Goal: Entertainment & Leisure: Consume media (video, audio)

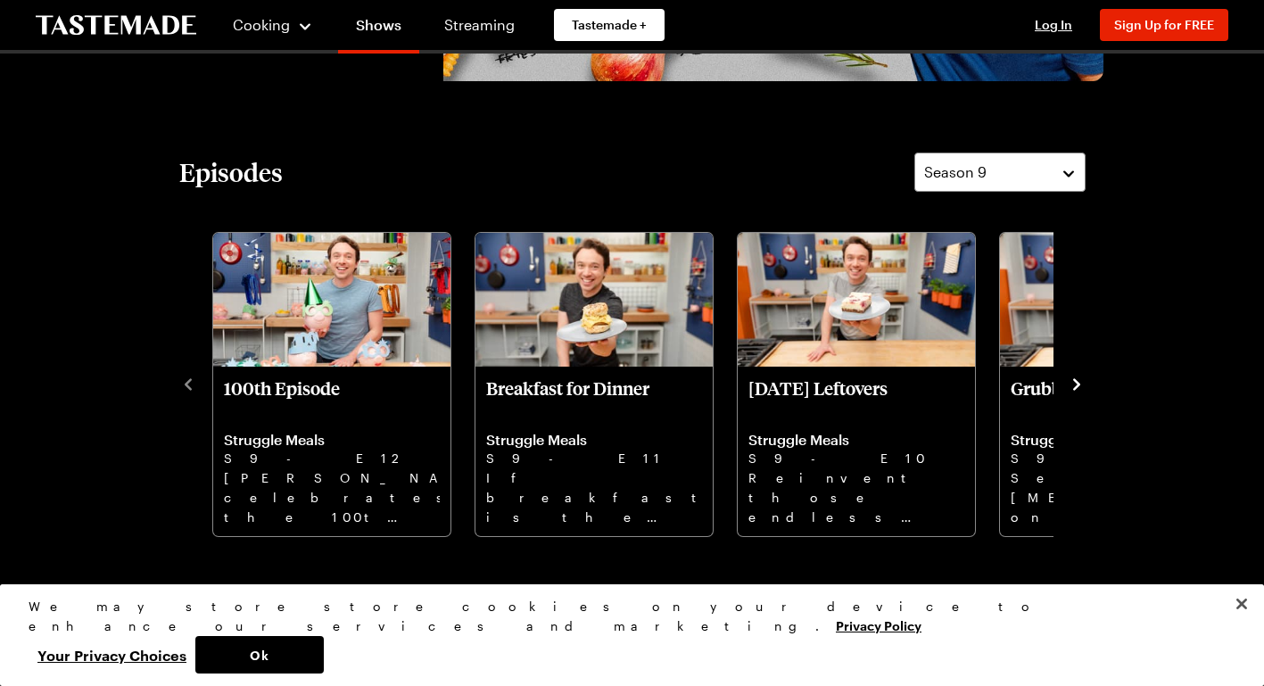
scroll to position [410, 0]
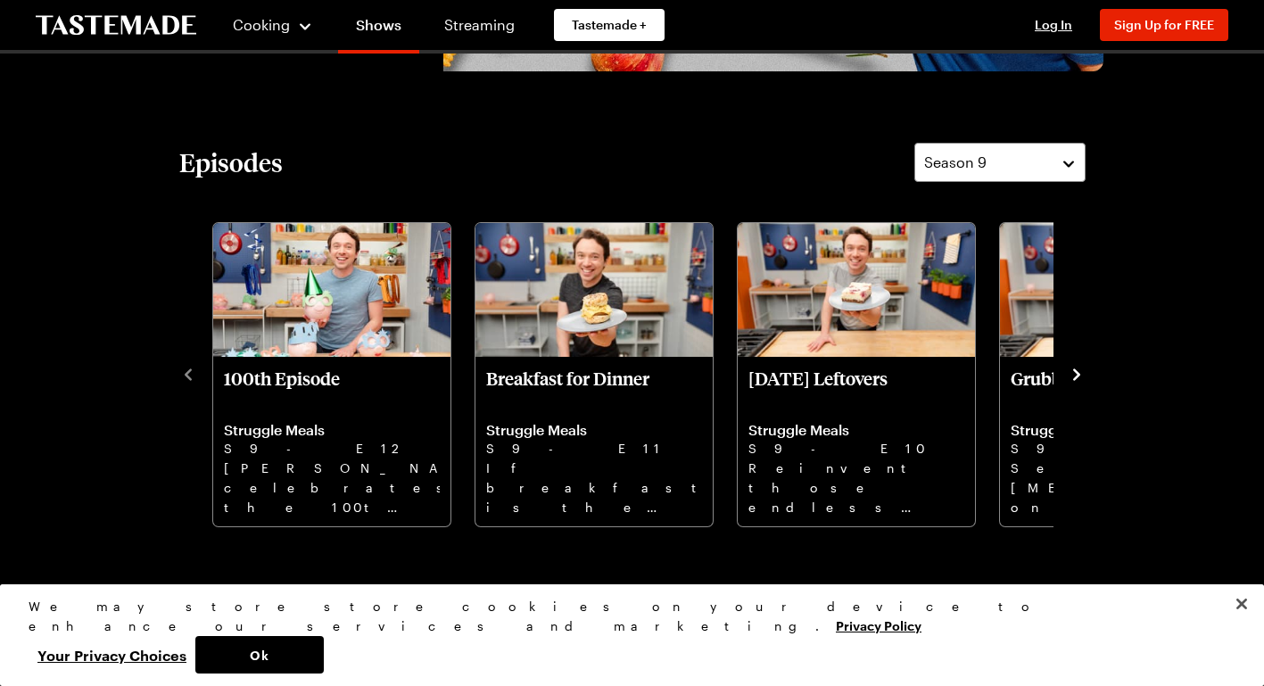
click at [1077, 374] on icon "navigate to next item" at bounding box center [1077, 375] width 18 height 18
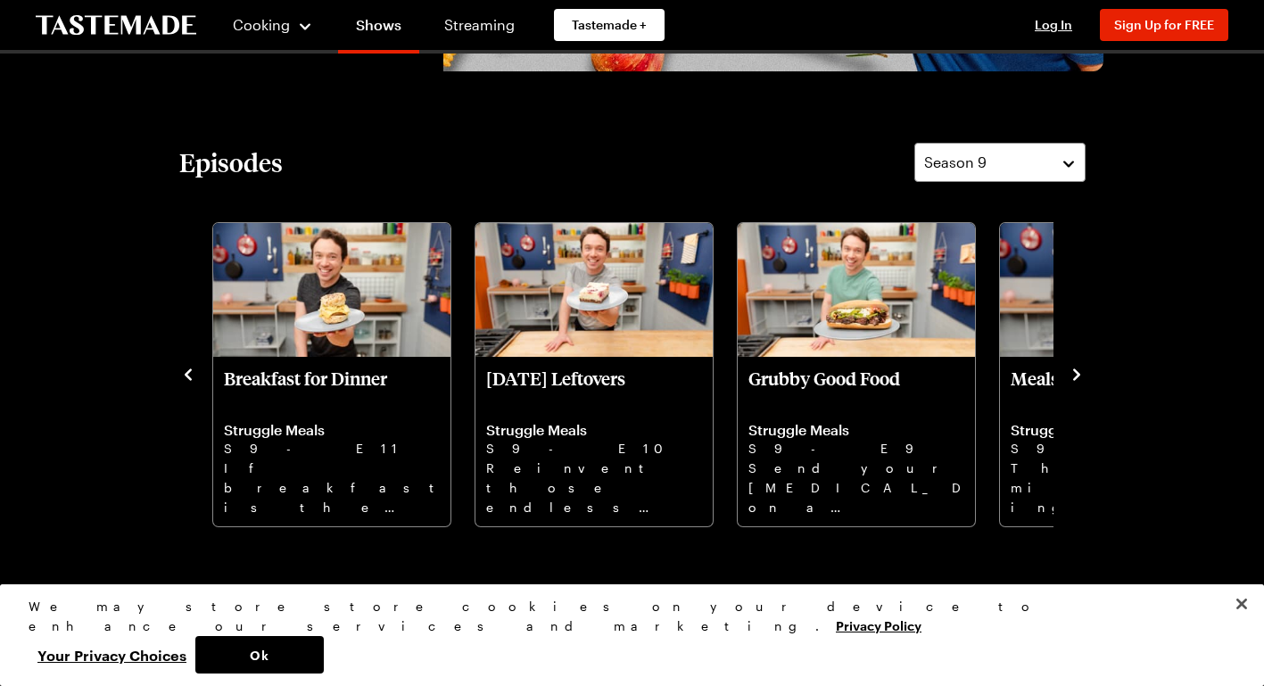
click at [1077, 374] on icon "navigate to next item" at bounding box center [1077, 375] width 18 height 18
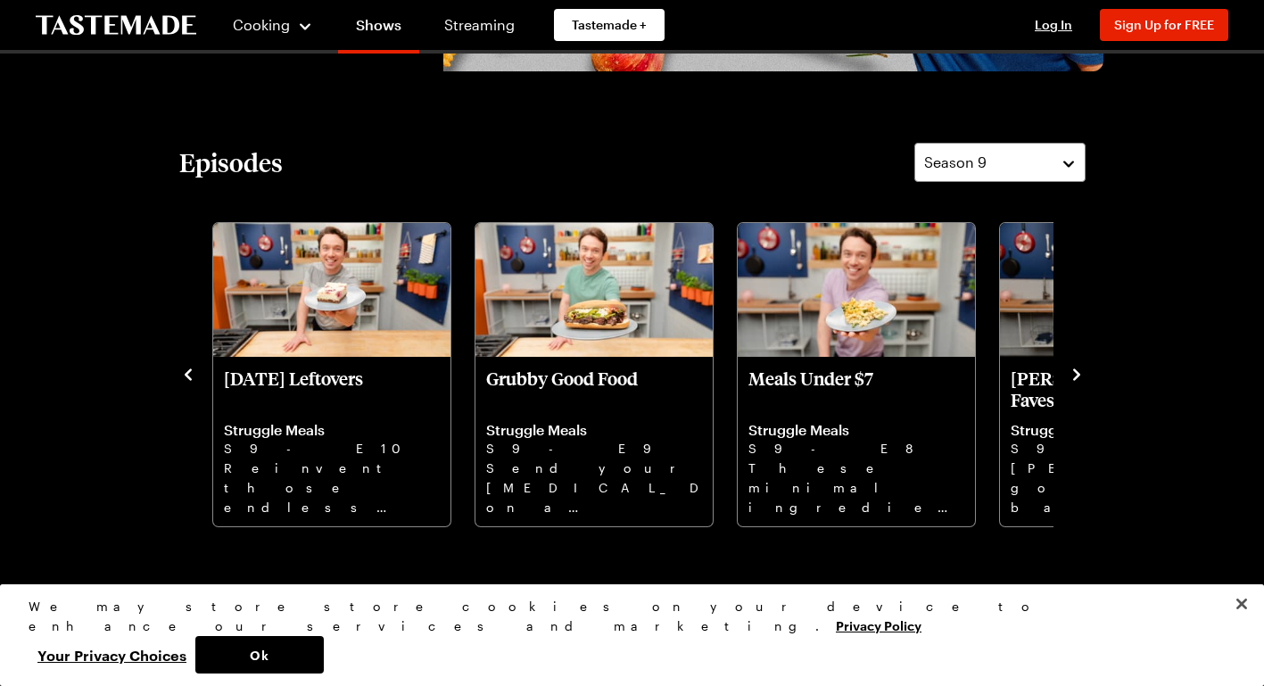
click at [1076, 374] on icon "navigate to next item" at bounding box center [1077, 375] width 18 height 18
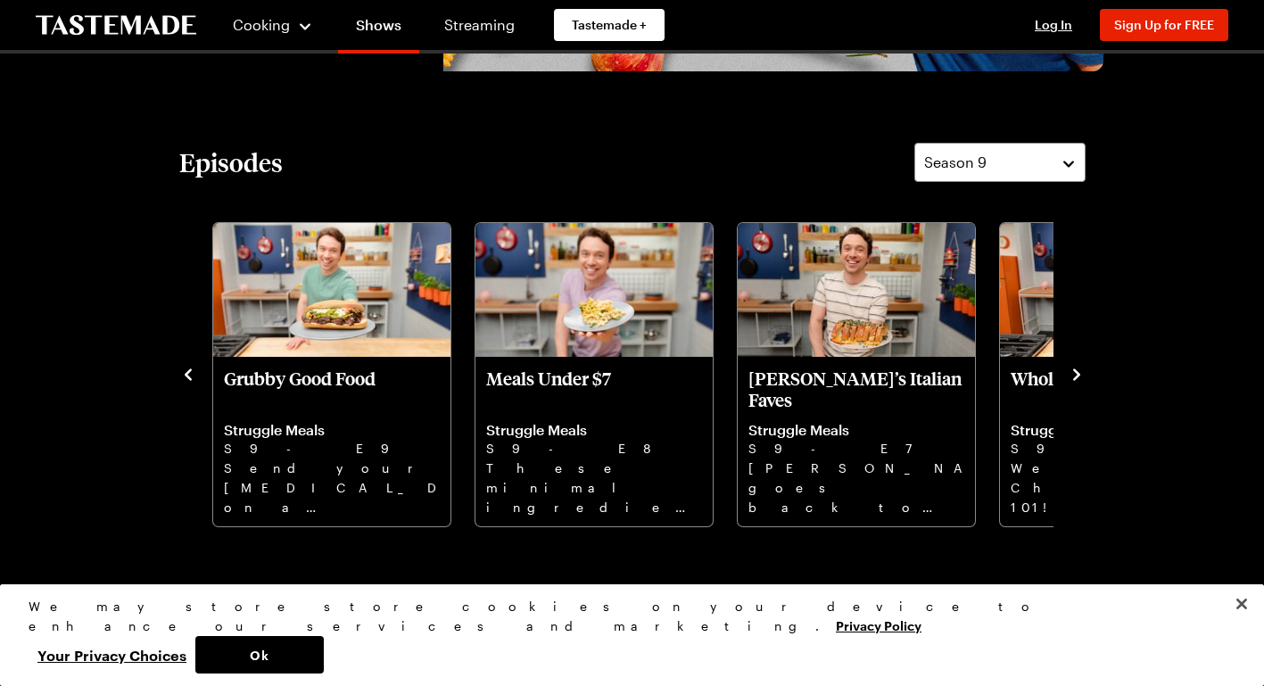
click at [1081, 374] on icon "navigate to next item" at bounding box center [1077, 375] width 18 height 18
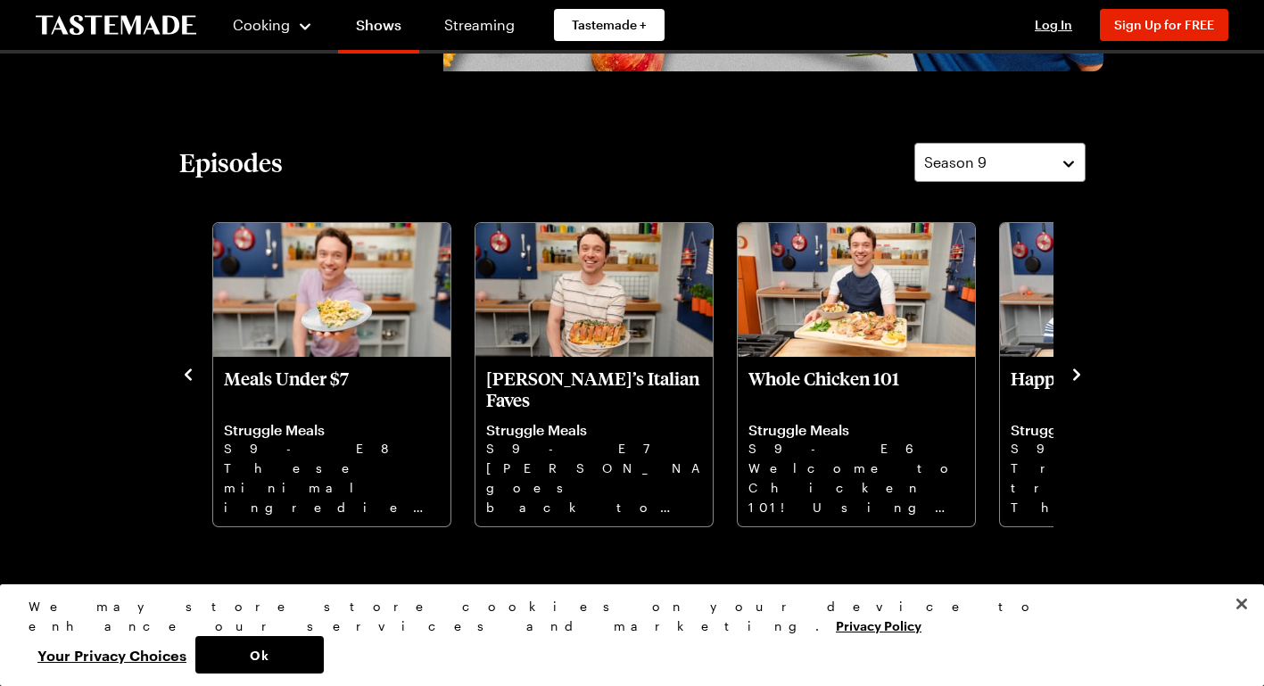
click at [1080, 370] on icon "navigate to next item" at bounding box center [1077, 375] width 18 height 18
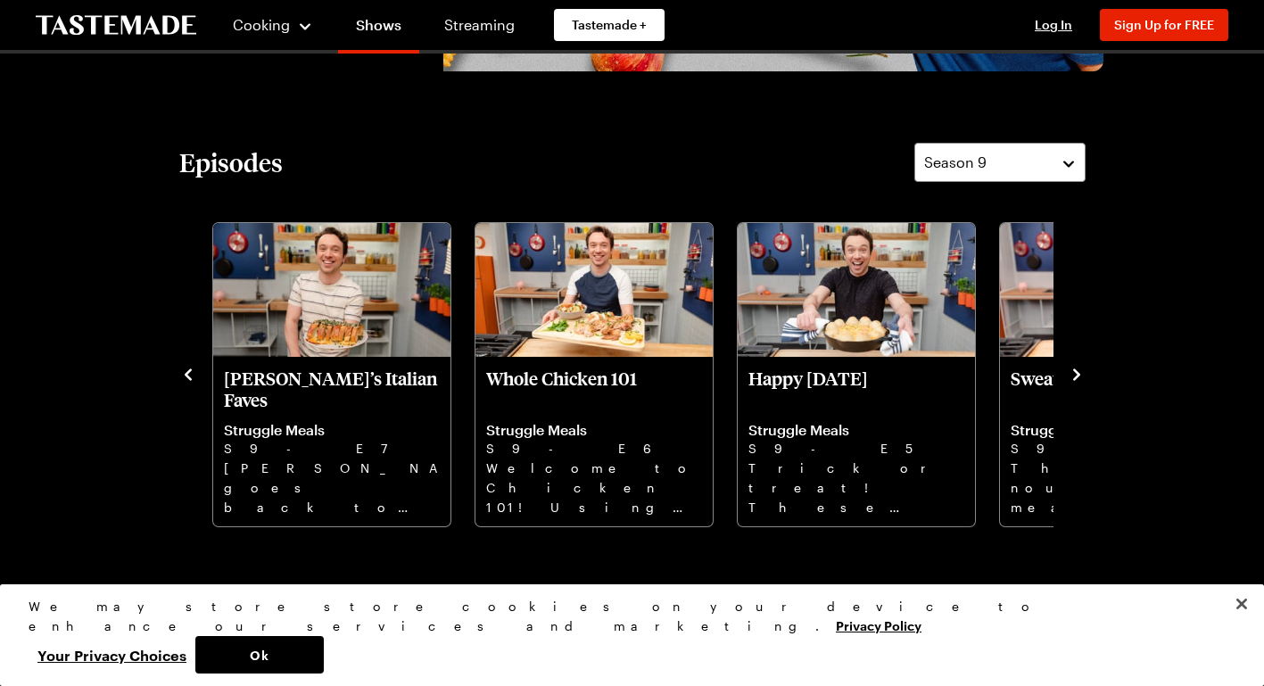
click at [1083, 374] on icon "navigate to next item" at bounding box center [1077, 375] width 18 height 18
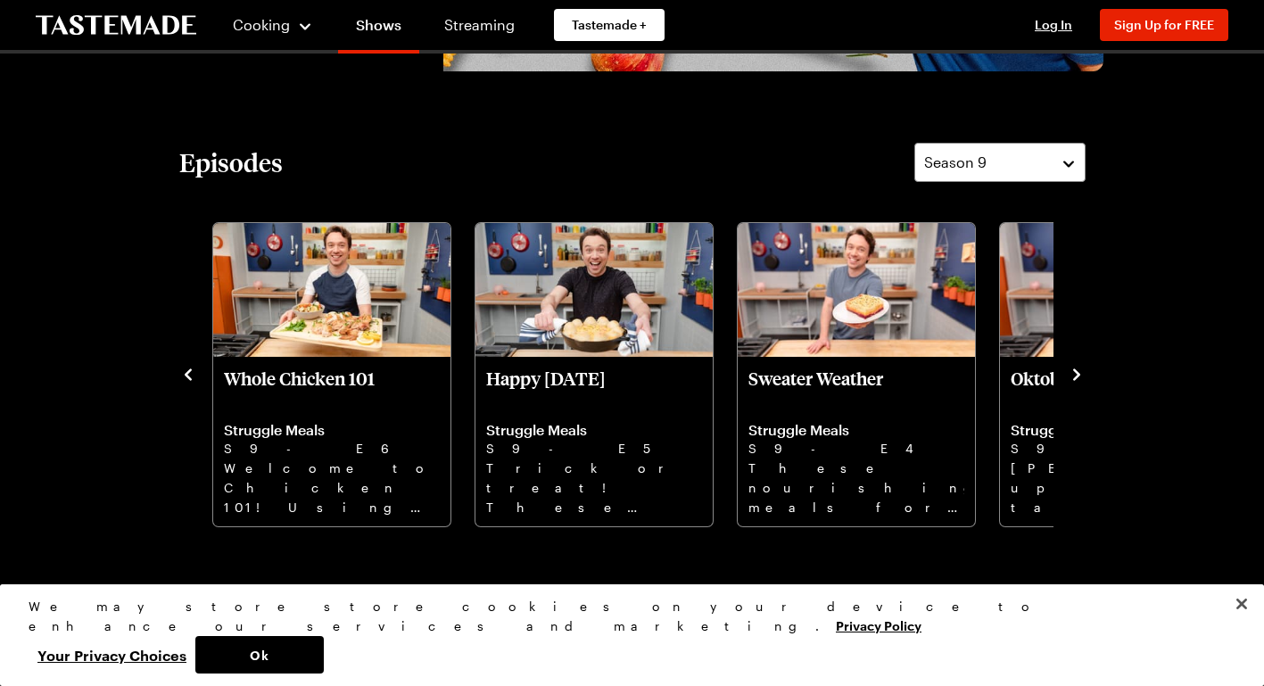
click at [1077, 367] on icon "navigate to next item" at bounding box center [1077, 375] width 18 height 18
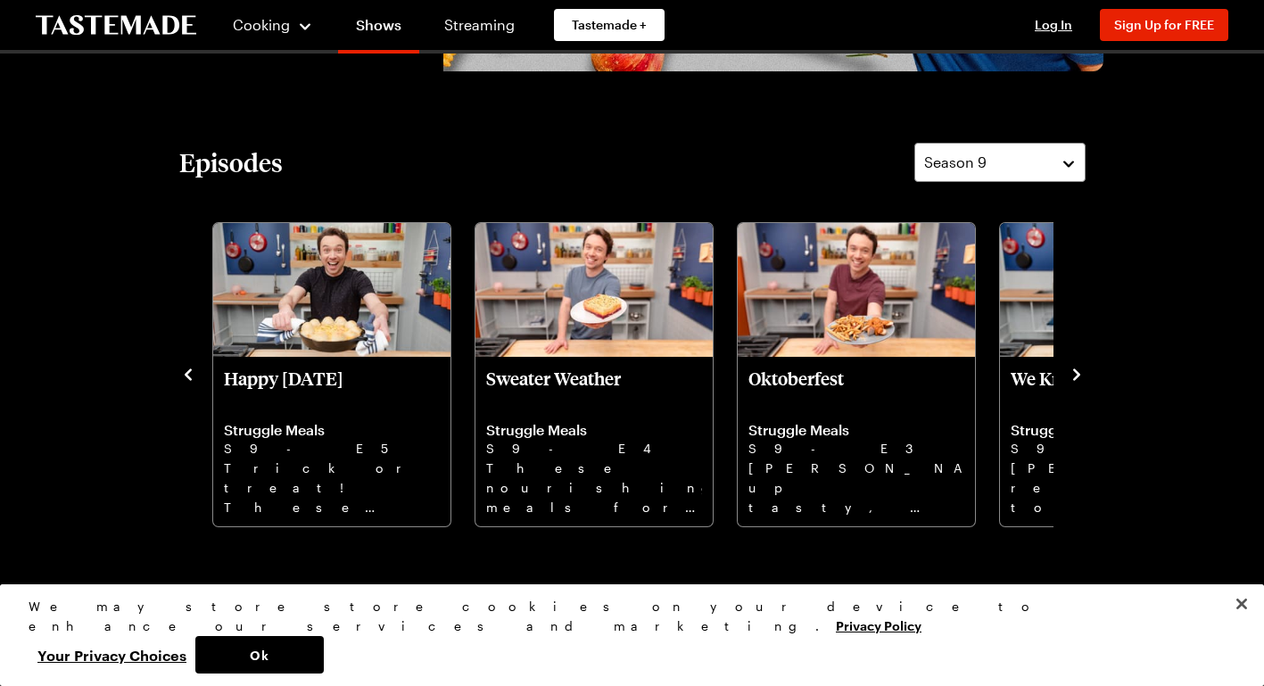
click at [1079, 367] on icon "navigate to next item" at bounding box center [1077, 375] width 18 height 18
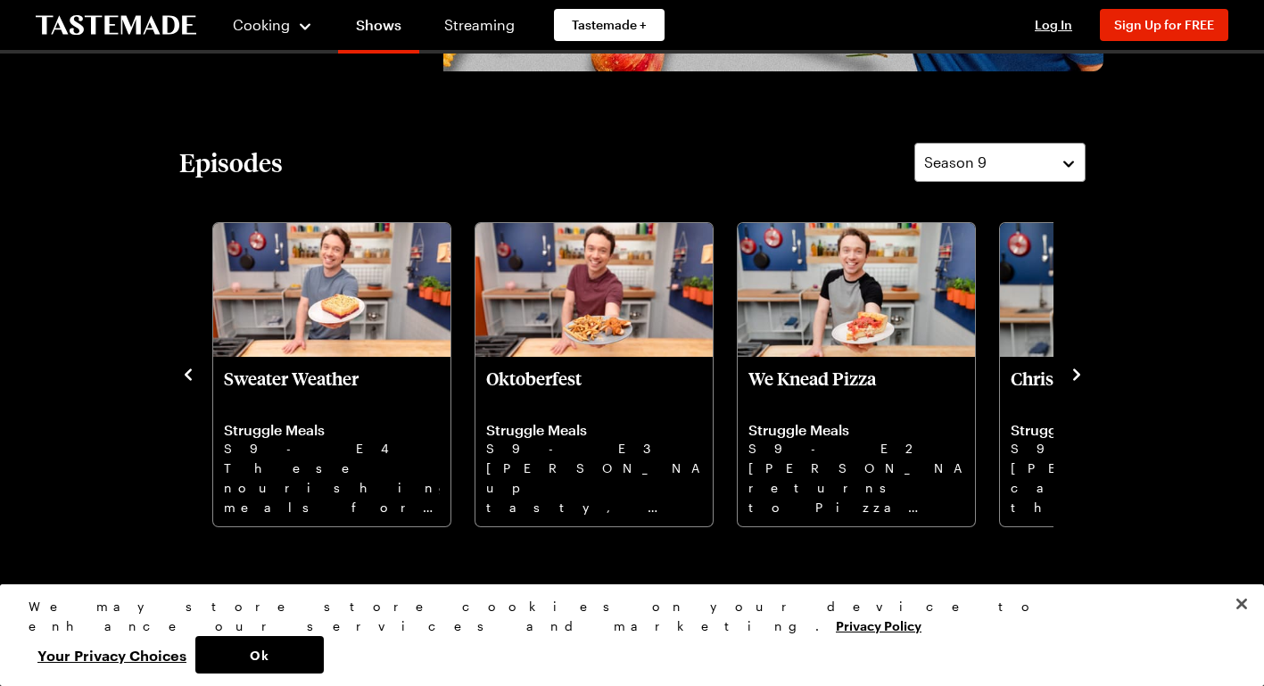
click at [1077, 374] on icon "navigate to next item" at bounding box center [1077, 375] width 18 height 18
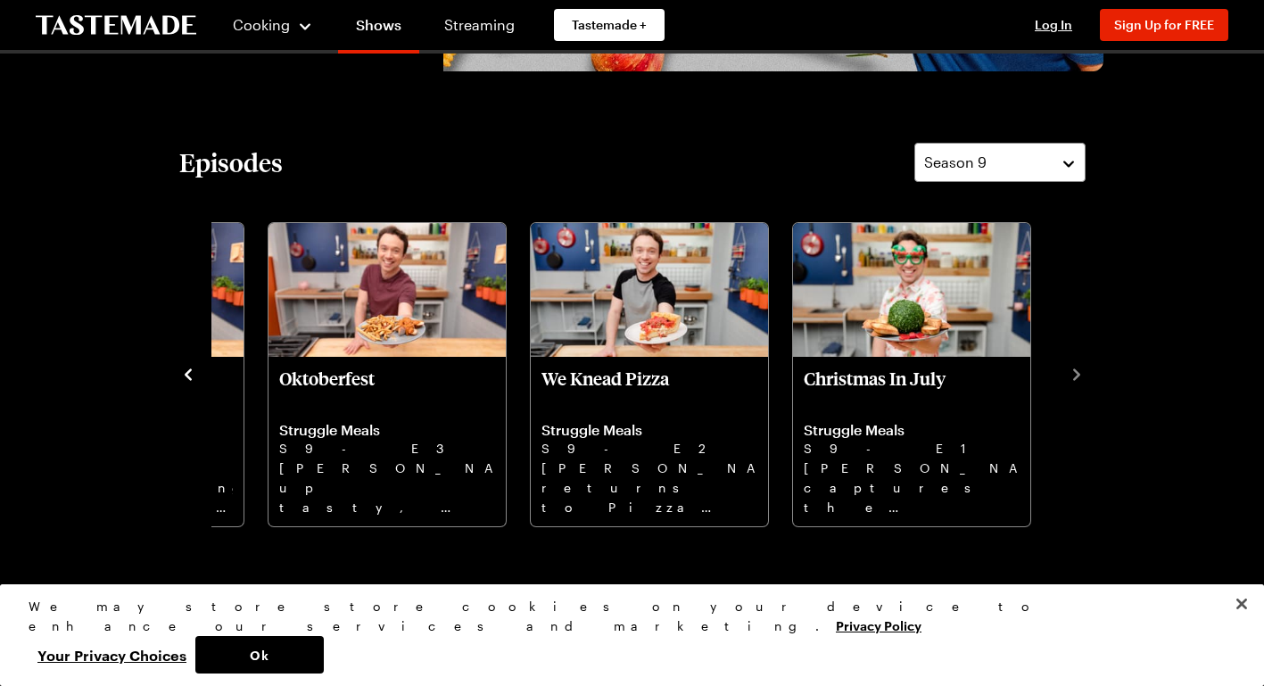
click at [1078, 166] on button "Season 9" at bounding box center [999, 162] width 171 height 39
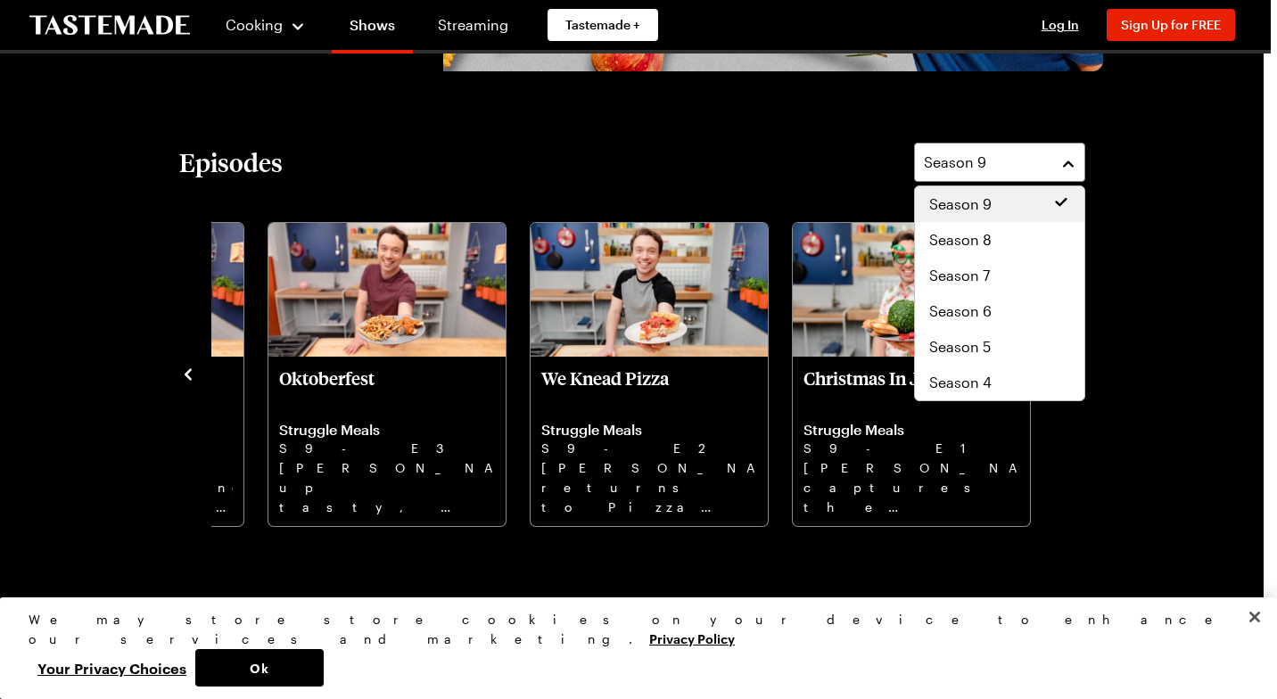
click at [987, 239] on span "Season 8" at bounding box center [960, 239] width 62 height 21
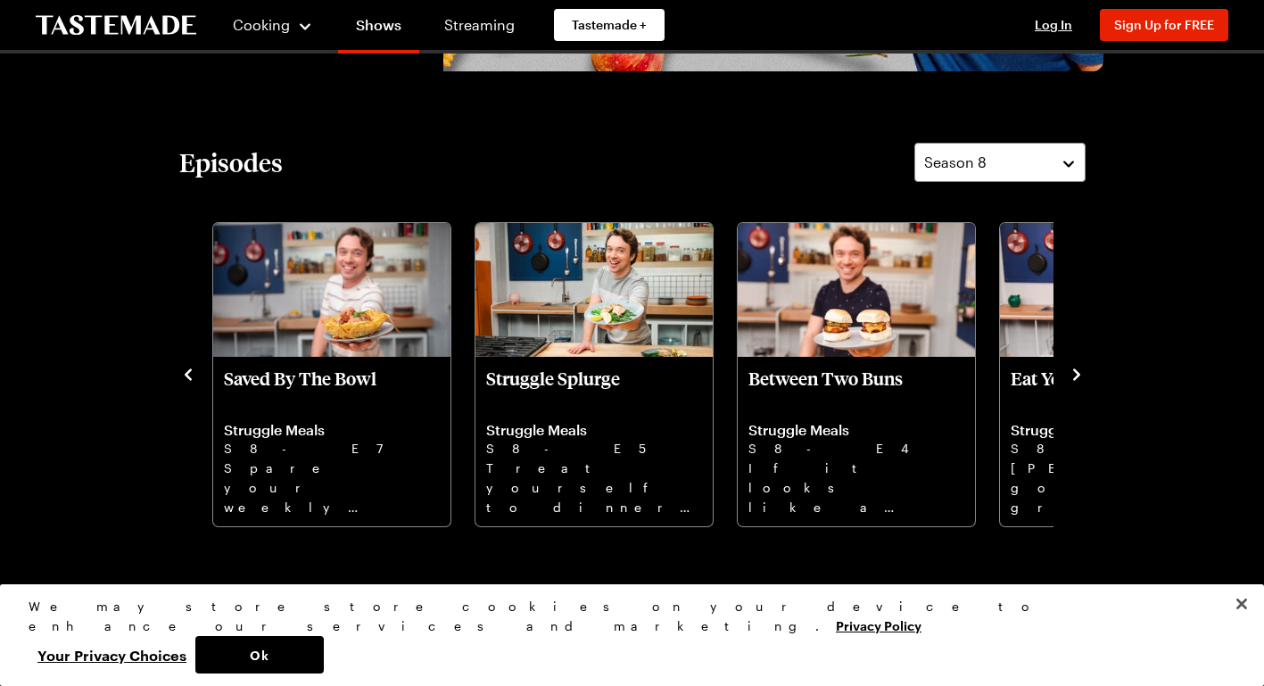
click at [1074, 167] on button "Season 8" at bounding box center [999, 162] width 171 height 39
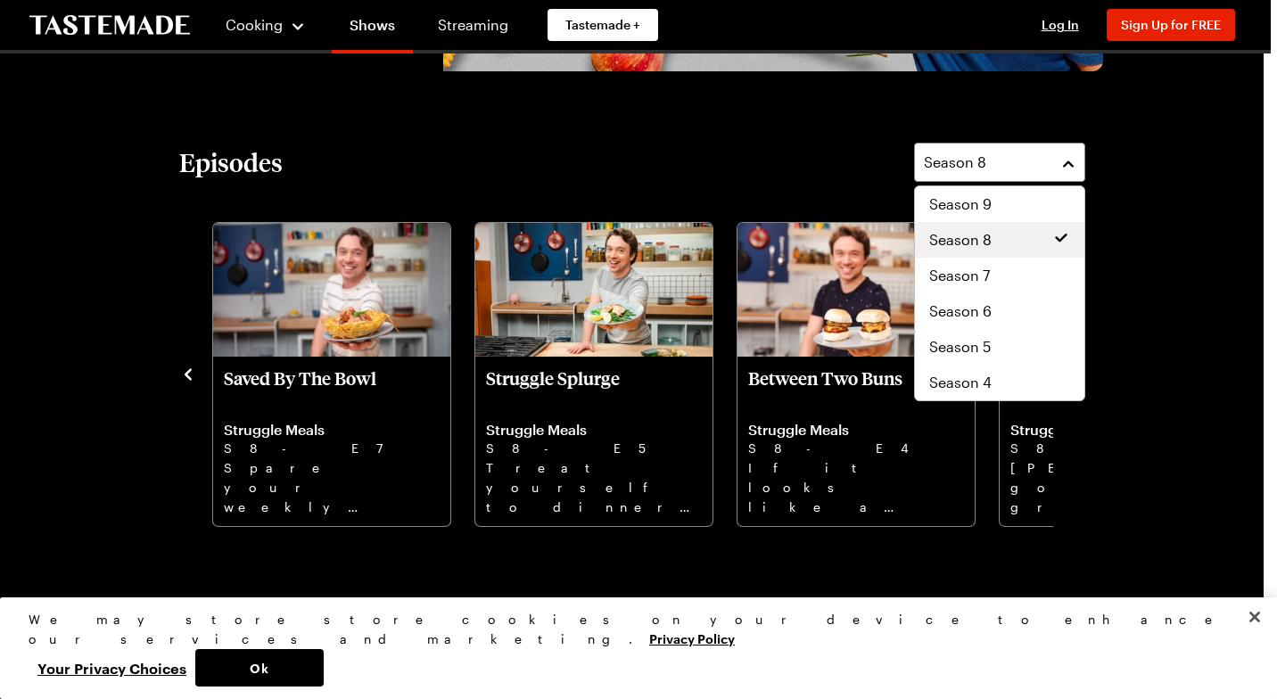
click at [973, 310] on span "Season 6" at bounding box center [960, 311] width 62 height 21
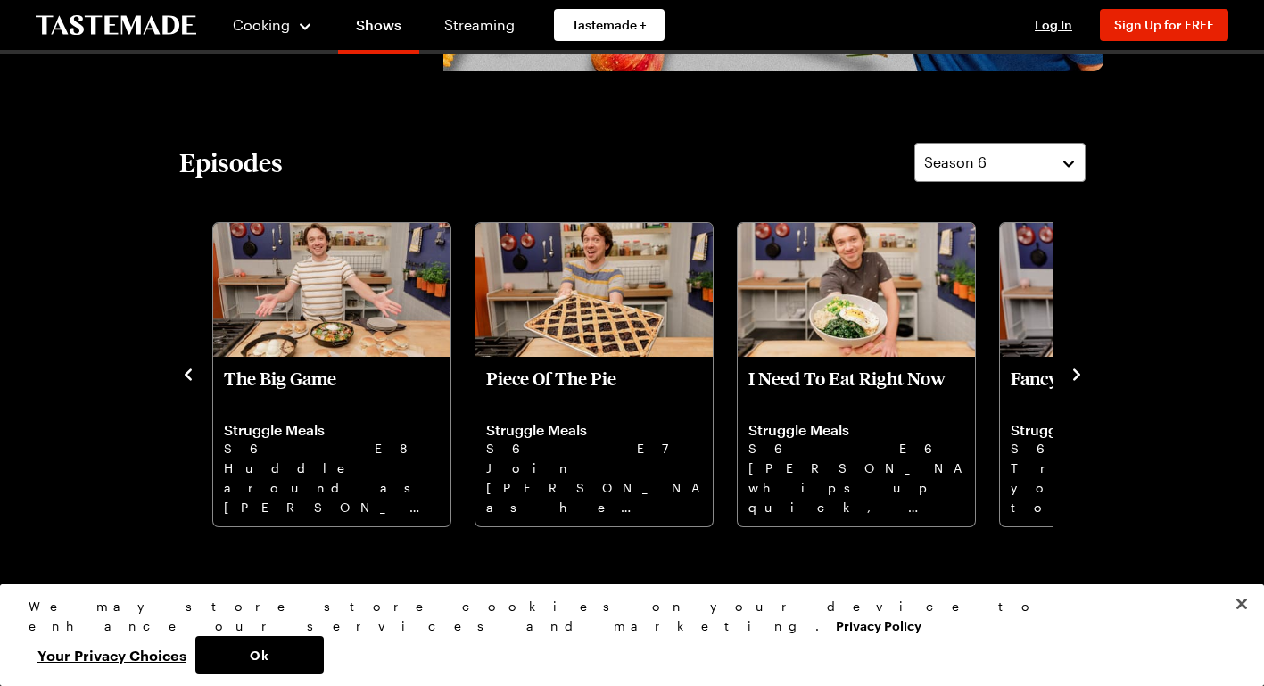
click at [367, 406] on p "The Big Game" at bounding box center [332, 388] width 216 height 43
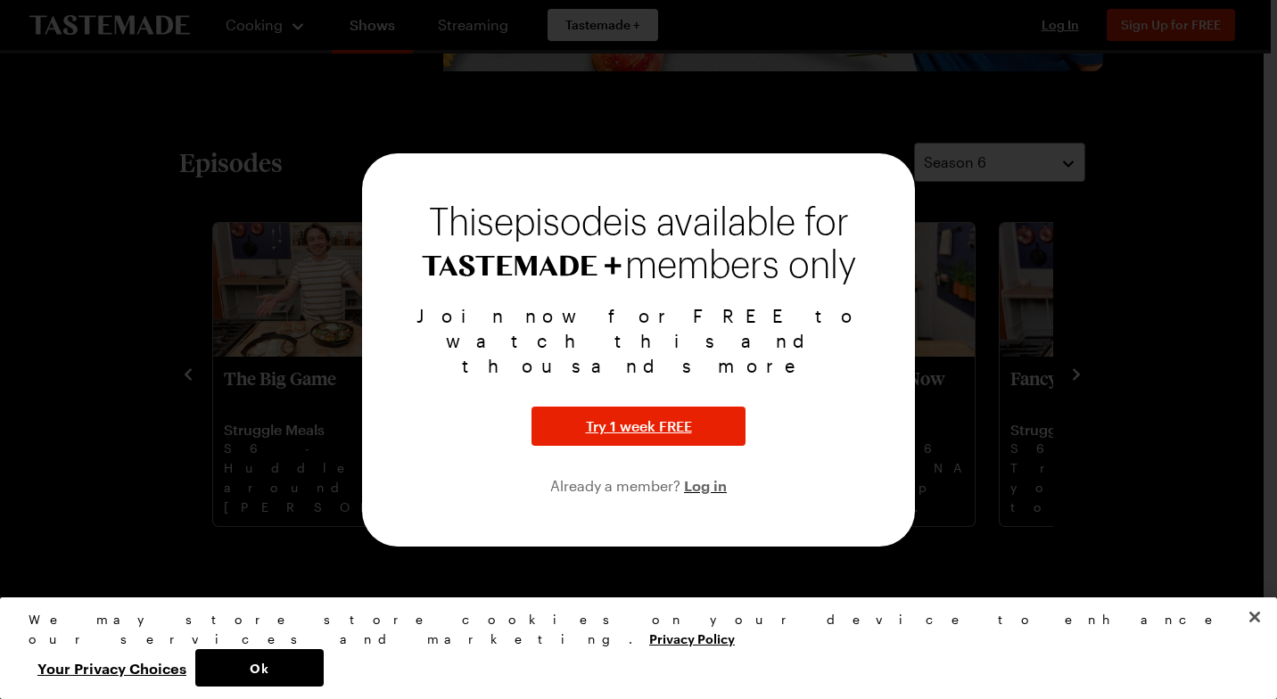
click at [1150, 374] on div at bounding box center [638, 349] width 1277 height 699
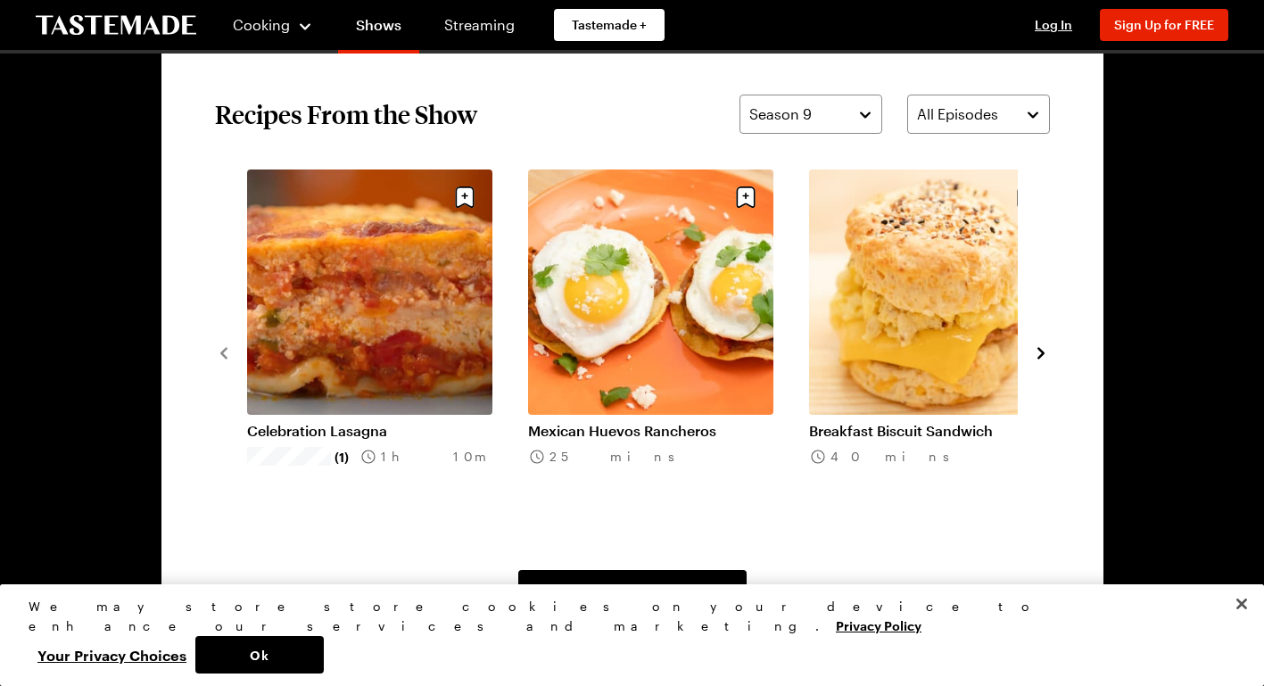
scroll to position [1300, 0]
click at [878, 112] on button "Season 9" at bounding box center [810, 114] width 143 height 39
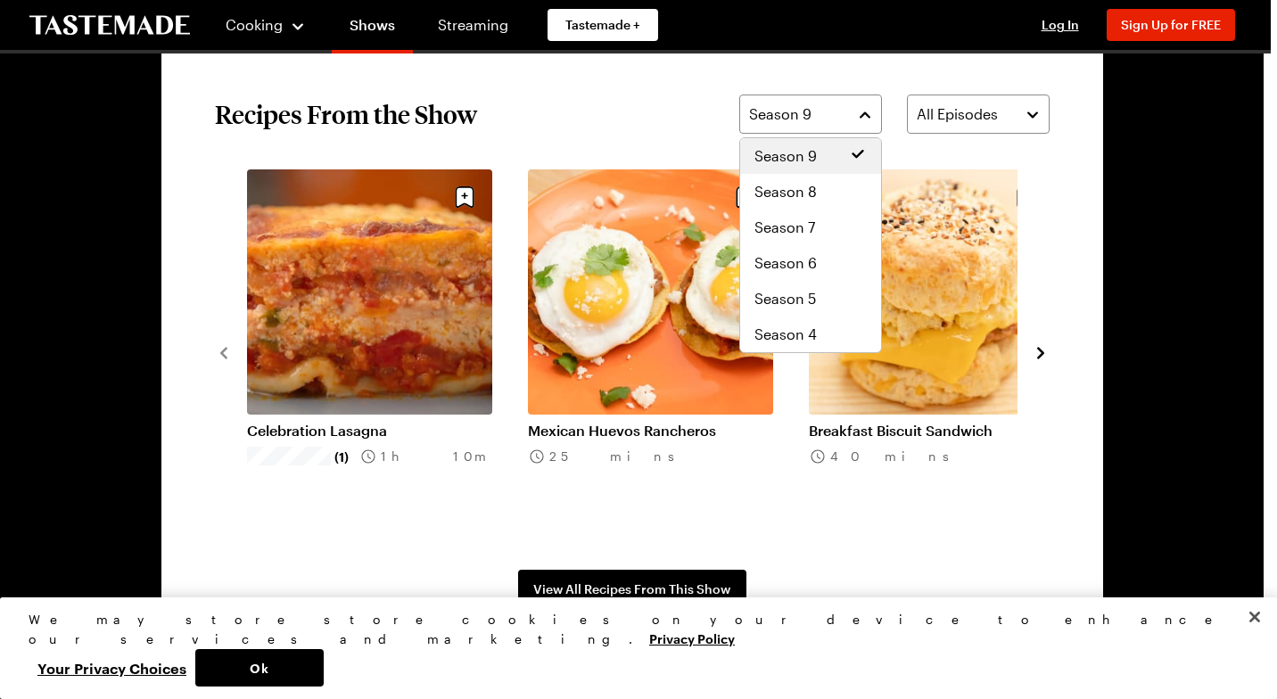
click at [809, 268] on span "Season 6" at bounding box center [786, 262] width 62 height 21
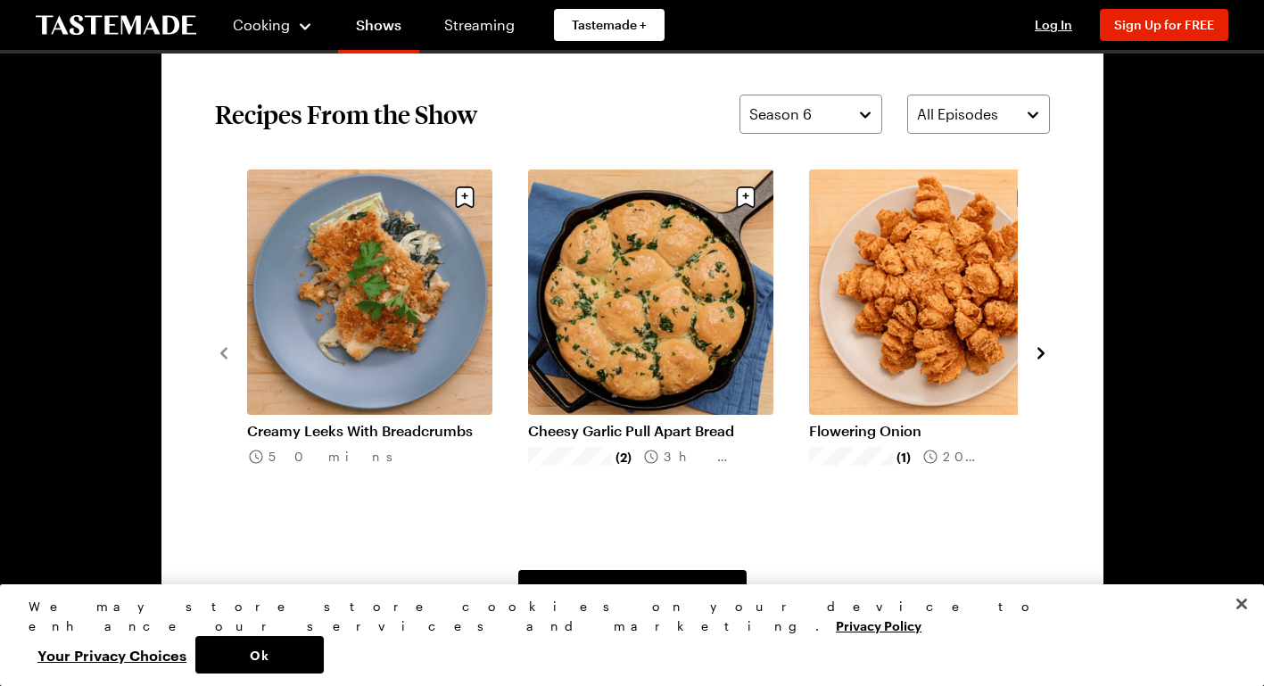
click at [1040, 353] on icon "navigate to next item" at bounding box center [1041, 353] width 18 height 18
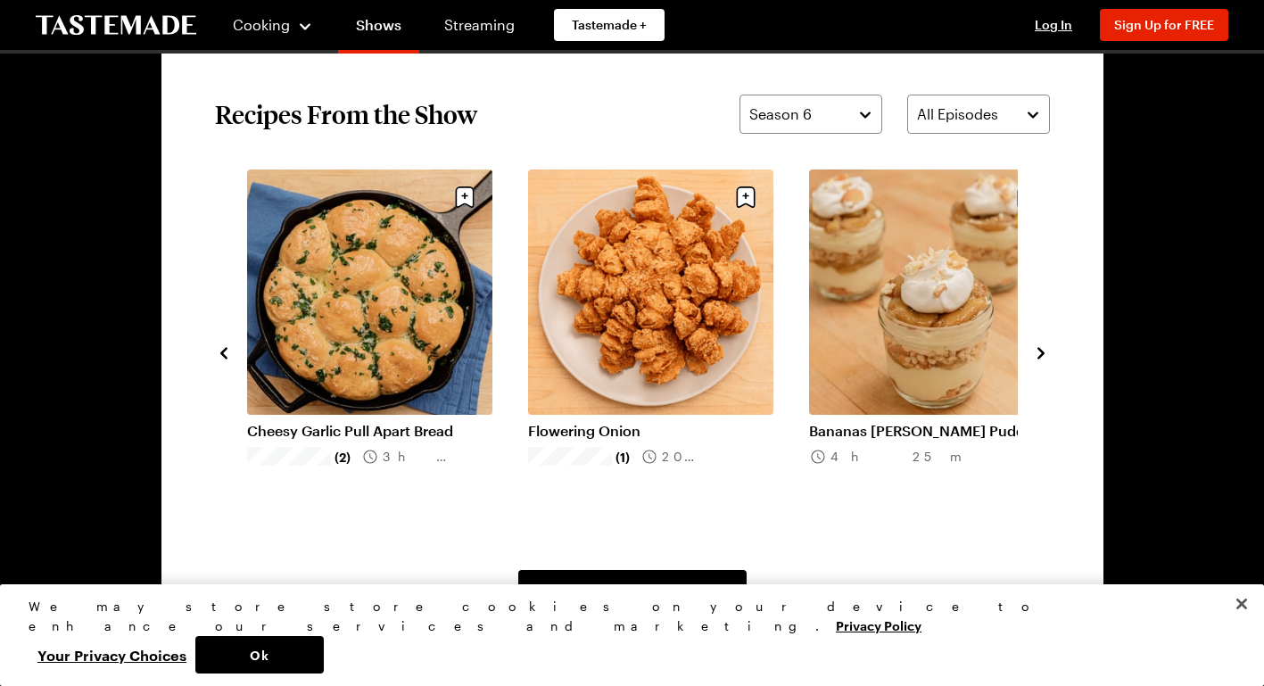
click at [1041, 114] on button "All Episodes" at bounding box center [978, 114] width 143 height 39
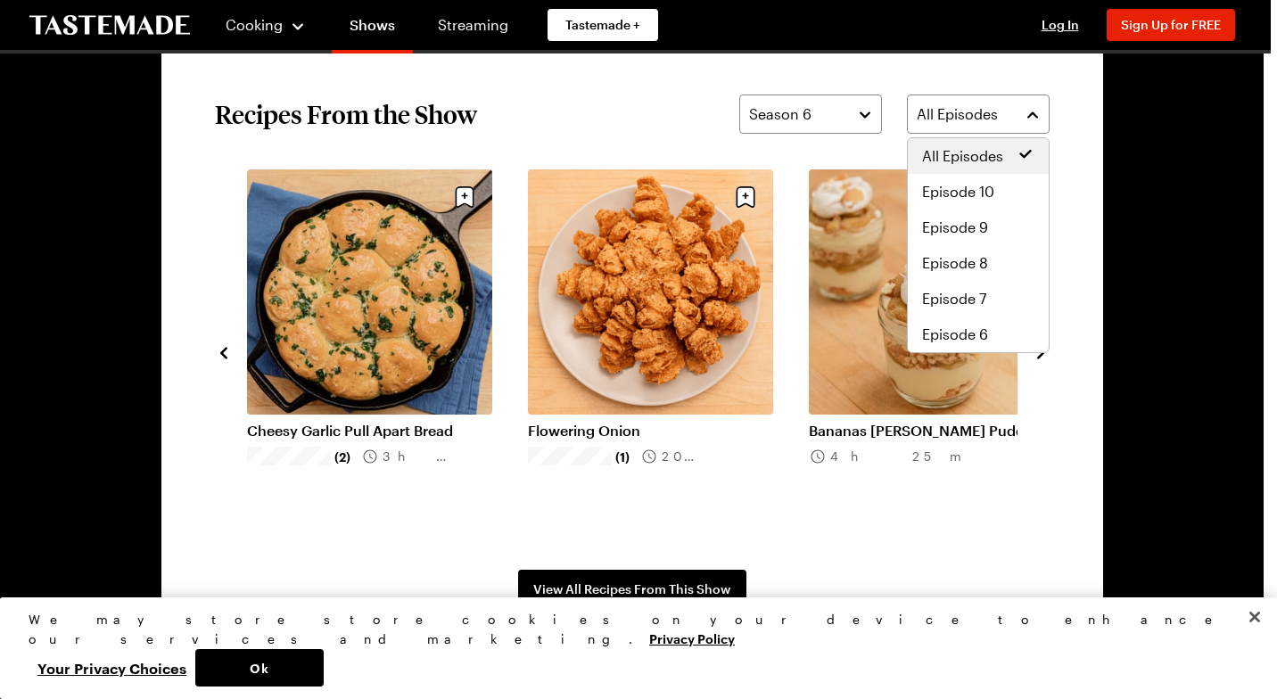
click at [969, 270] on span "Episode 8" at bounding box center [955, 262] width 66 height 21
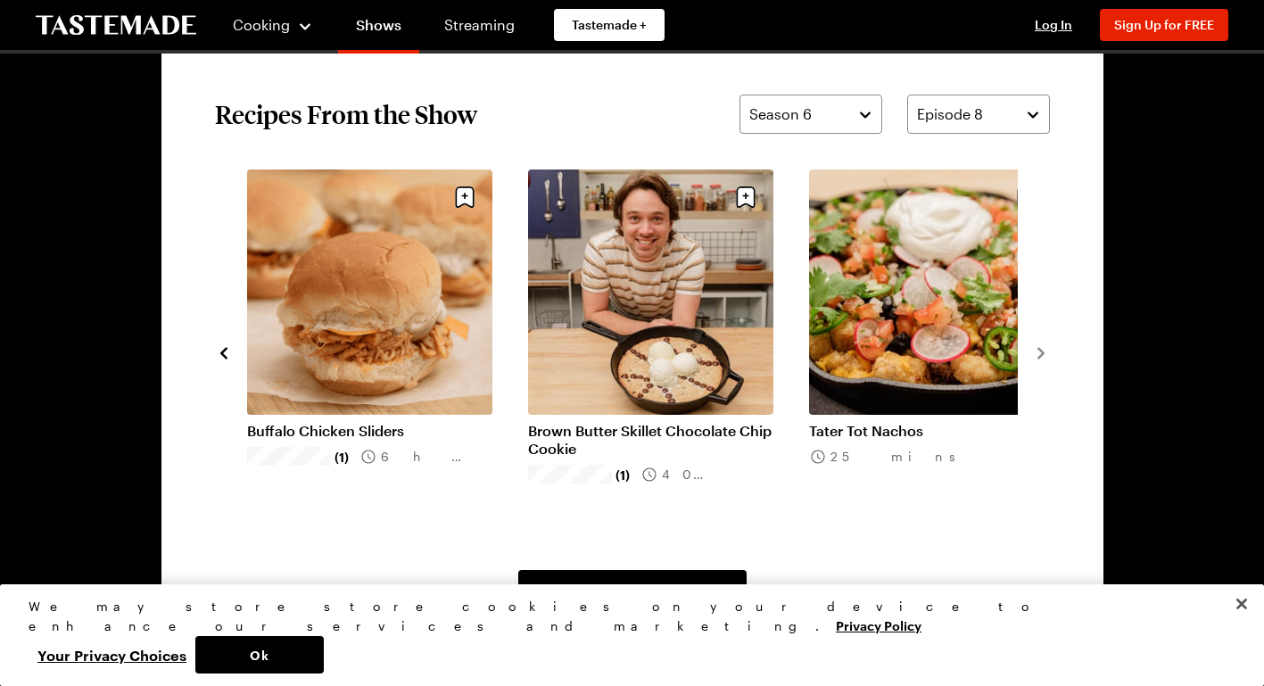
click at [402, 422] on link "Buffalo Chicken Sliders" at bounding box center [369, 431] width 245 height 18
